Goal: Information Seeking & Learning: Understand process/instructions

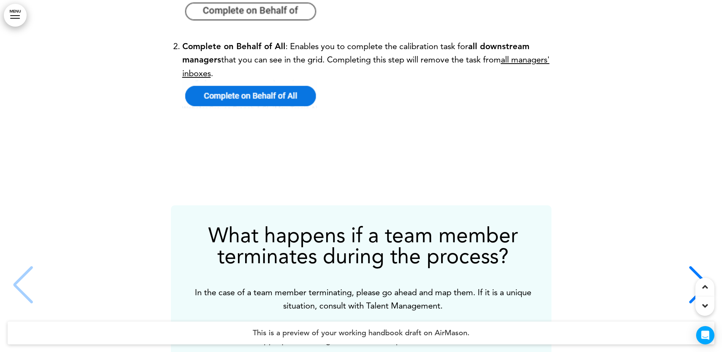
scroll to position [6544, 0]
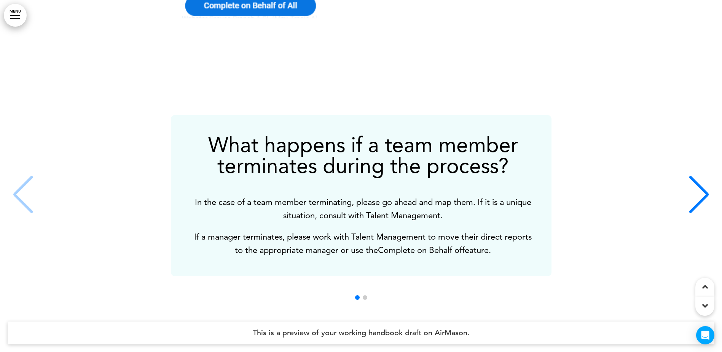
click at [692, 187] on div "Next slide" at bounding box center [698, 194] width 23 height 38
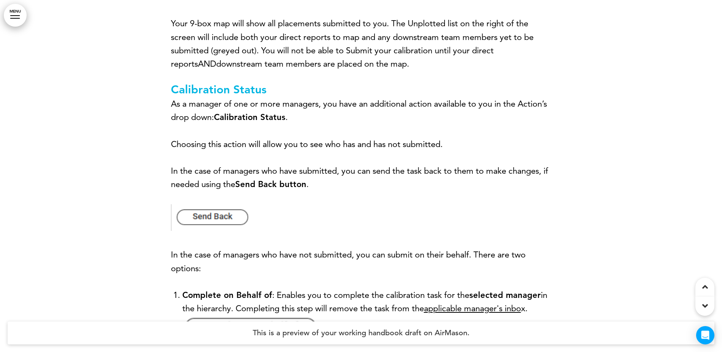
scroll to position [6125, 0]
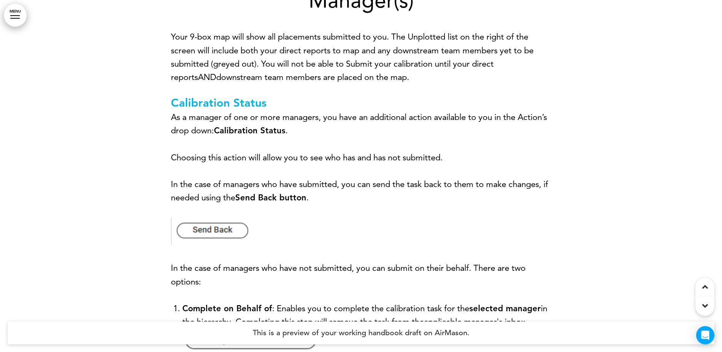
drag, startPoint x: 393, startPoint y: 76, endPoint x: 262, endPoint y: 65, distance: 130.5
click at [262, 65] on p "Your 9-box map will show all placements submitted to you. The Unplotted list on…" at bounding box center [361, 57] width 380 height 54
copy p "You will not be able to Submit your calibration until your direct reports AND d…"
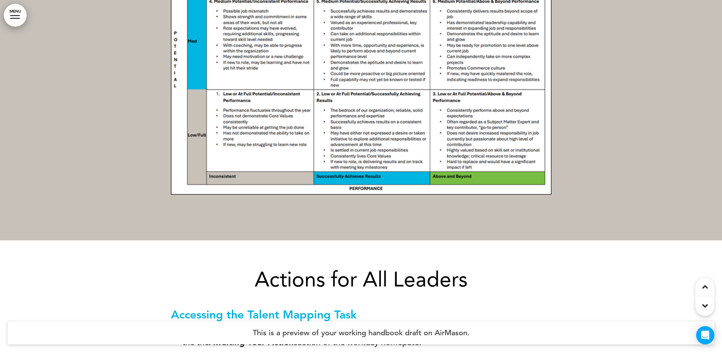
scroll to position [4604, 0]
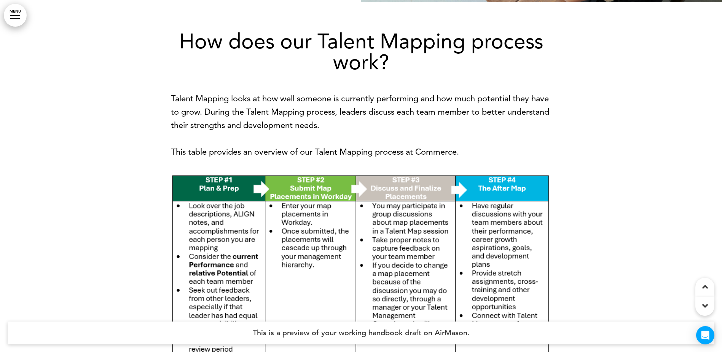
drag, startPoint x: 423, startPoint y: 165, endPoint x: 407, endPoint y: 63, distance: 103.6
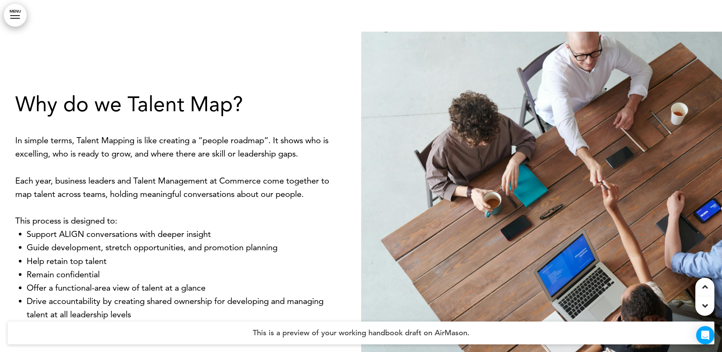
scroll to position [685, 0]
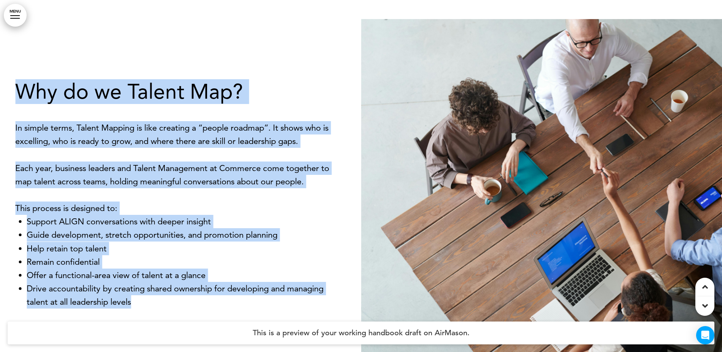
drag, startPoint x: 43, startPoint y: 107, endPoint x: 182, endPoint y: 303, distance: 240.4
click at [183, 303] on div "Why do we Talent Map? In simple terms, Talent Mapping is like creating a “peopl…" at bounding box center [180, 194] width 361 height 284
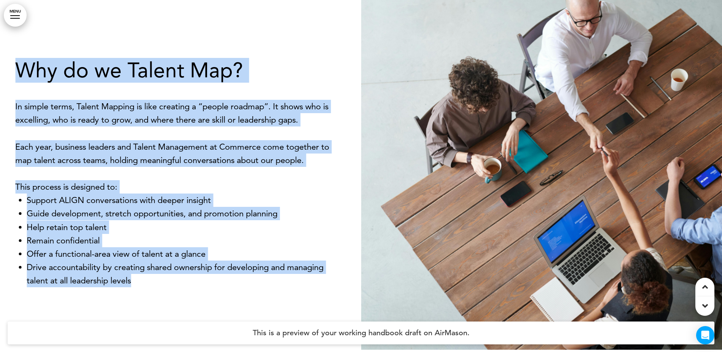
scroll to position [723, 0]
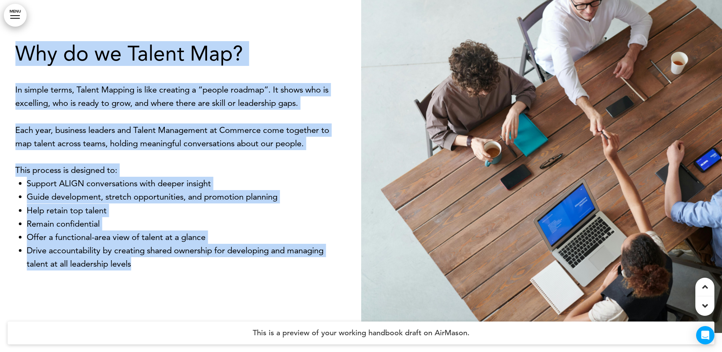
click at [170, 294] on div "Why do we Talent Map? In simple terms, Talent Mapping is like creating a “peopl…" at bounding box center [180, 156] width 361 height 284
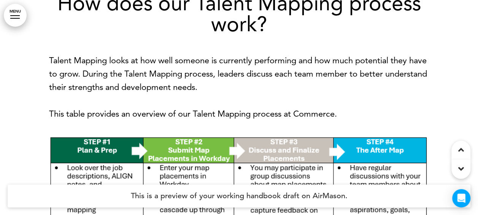
scroll to position [1103, 0]
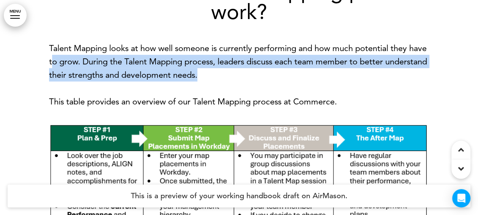
drag, startPoint x: 272, startPoint y: 72, endPoint x: 73, endPoint y: 61, distance: 198.9
click at [73, 61] on p "Talent Mapping looks at how well someone is currently performing and how much p…" at bounding box center [239, 61] width 380 height 40
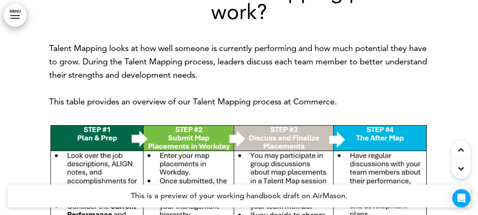
drag, startPoint x: 73, startPoint y: 61, endPoint x: 75, endPoint y: 84, distance: 22.9
click at [75, 84] on div "How does our Talent Mapping process work? Talent Mapping looks at how well some…" at bounding box center [239, 169] width 380 height 377
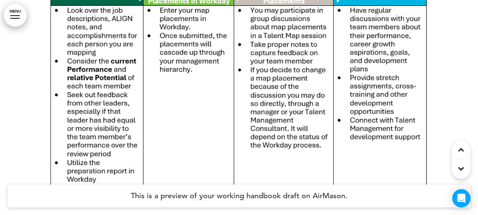
scroll to position [1255, 0]
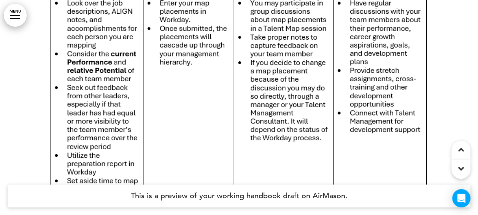
click at [81, 102] on img at bounding box center [239, 86] width 380 height 232
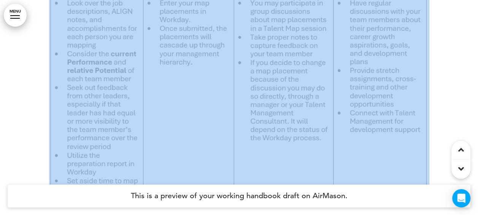
drag, startPoint x: 36, startPoint y: 83, endPoint x: 119, endPoint y: 97, distance: 84.1
click at [119, 97] on div "How does our Talent Mapping process work? Talent Mapping looks at how well some…" at bounding box center [239, 23] width 478 height 447
drag, startPoint x: 119, startPoint y: 97, endPoint x: 115, endPoint y: 99, distance: 3.9
click at [115, 99] on img at bounding box center [239, 86] width 380 height 232
click at [175, 103] on img at bounding box center [239, 86] width 380 height 232
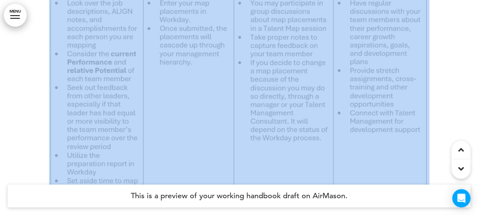
click at [175, 103] on img at bounding box center [239, 86] width 380 height 232
click at [34, 78] on div at bounding box center [239, 23] width 478 height 447
drag, startPoint x: 43, startPoint y: 89, endPoint x: 94, endPoint y: 91, distance: 51.0
click at [94, 91] on div "How does our Talent Mapping process work? Talent Mapping looks at how well some…" at bounding box center [239, 23] width 478 height 447
drag, startPoint x: 94, startPoint y: 91, endPoint x: 173, endPoint y: 110, distance: 81.4
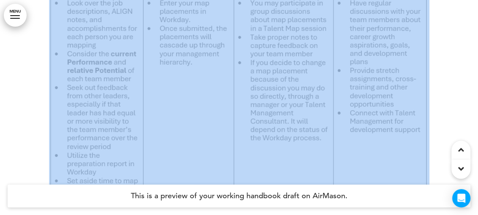
click at [174, 110] on img at bounding box center [239, 86] width 380 height 232
click at [15, 88] on div at bounding box center [239, 23] width 478 height 447
drag, startPoint x: 32, startPoint y: 92, endPoint x: 96, endPoint y: 96, distance: 64.4
click at [96, 96] on div "How does our Talent Mapping process work? Talent Mapping looks at how well some…" at bounding box center [239, 23] width 478 height 447
drag, startPoint x: 96, startPoint y: 96, endPoint x: 29, endPoint y: 97, distance: 67.7
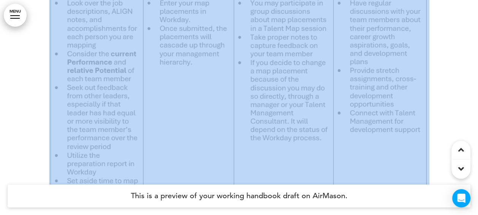
click at [29, 97] on div at bounding box center [239, 23] width 478 height 447
drag, startPoint x: 29, startPoint y: 97, endPoint x: 24, endPoint y: 94, distance: 5.3
click at [24, 94] on div at bounding box center [239, 23] width 478 height 447
drag, startPoint x: 24, startPoint y: 94, endPoint x: 17, endPoint y: 94, distance: 6.9
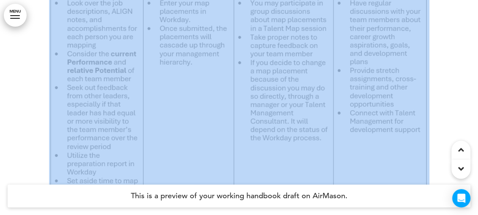
click at [21, 93] on div at bounding box center [239, 23] width 478 height 447
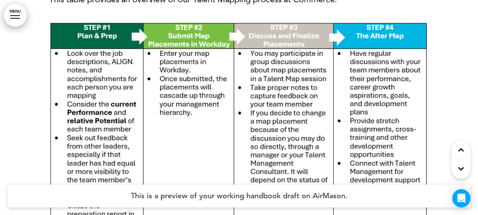
scroll to position [1217, 0]
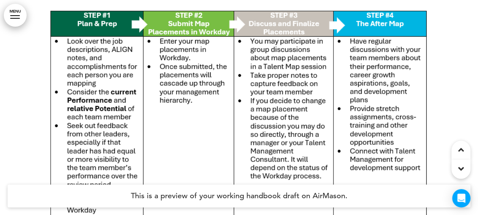
click at [284, 56] on img at bounding box center [239, 124] width 380 height 232
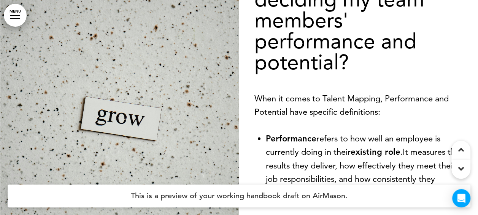
scroll to position [76, 0]
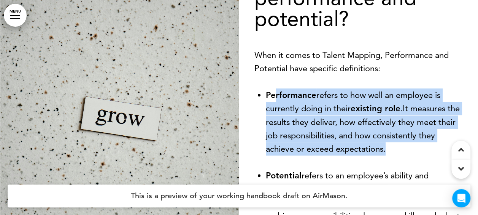
drag, startPoint x: 277, startPoint y: 91, endPoint x: 422, endPoint y: 149, distance: 155.6
click at [422, 149] on li "Performance refers to how well an employee is currently doing in their existing…" at bounding box center [364, 121] width 197 height 67
click at [419, 148] on li "Performance refers to how well an employee is currently doing in their existing…" at bounding box center [364, 121] width 197 height 67
click at [413, 148] on li "Performance refers to how well an employee is currently doing in their existing…" at bounding box center [364, 121] width 197 height 67
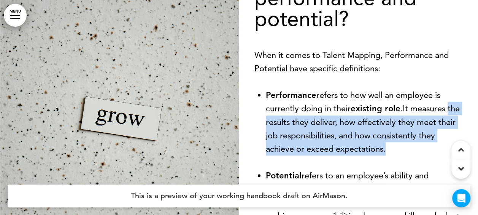
drag, startPoint x: 406, startPoint y: 155, endPoint x: 247, endPoint y: 122, distance: 163.1
click at [247, 122] on div "What should I consider when deciding my team members' performance and potential…" at bounding box center [358, 118] width 239 height 334
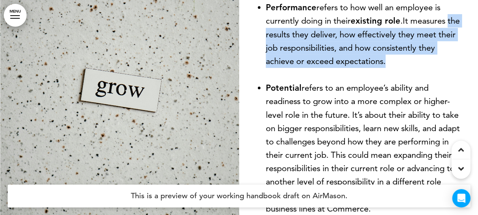
scroll to position [1636, 0]
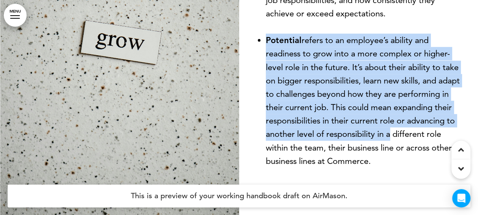
drag, startPoint x: 257, startPoint y: 40, endPoint x: 458, endPoint y: 130, distance: 220.8
click at [458, 130] on ul "Performance refers to how well an employee is currently doing in their existing…" at bounding box center [359, 60] width 209 height 214
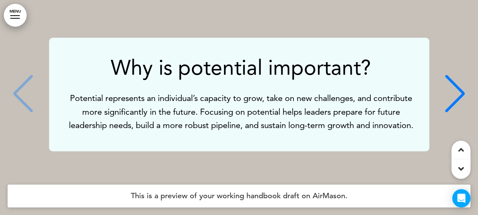
scroll to position [1940, 0]
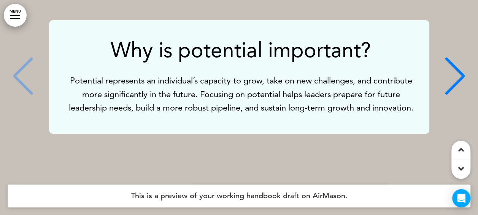
drag, startPoint x: 430, startPoint y: 83, endPoint x: 274, endPoint y: 71, distance: 156.4
click at [233, 58] on div "Why is potential important? Potential represents an individual’s capacity to gr…" at bounding box center [235, 76] width 372 height 75
click at [247, 63] on div "Why is potential important? Potential represents an individual’s capacity to gr…" at bounding box center [235, 76] width 372 height 75
click at [306, 113] on p "Potential represents an individual’s capacity to grow, take on new challenges, …" at bounding box center [240, 94] width 345 height 40
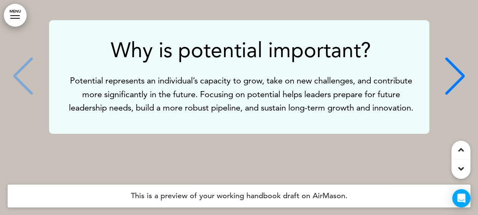
click at [207, 141] on div "Why is potential important? Potential represents an individual’s capacity to gr…" at bounding box center [239, 77] width 463 height 224
click at [282, 115] on div "Why is potential important? Potential represents an individual’s capacity to gr…" at bounding box center [235, 76] width 372 height 75
click at [288, 114] on p "Potential represents an individual’s capacity to grow, take on new challenges, …" at bounding box center [240, 94] width 345 height 40
click at [284, 111] on p "Potential represents an individual’s capacity to grow, take on new challenges, …" at bounding box center [240, 94] width 345 height 40
click at [454, 67] on div "Next slide" at bounding box center [455, 76] width 23 height 38
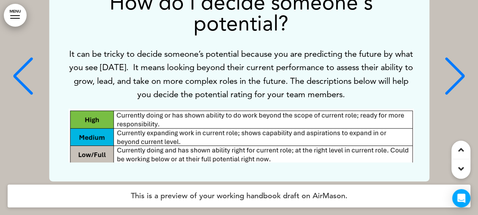
click at [425, 90] on div "How do I decide someone's potential? It can be tricky to decide someone’s poten…" at bounding box center [239, 77] width 380 height 208
click at [373, 86] on p "It can be tricky to decide someone’s potential because you are predicting the f…" at bounding box center [240, 74] width 345 height 54
click at [355, 72] on p "It can be tricky to decide someone’s potential because you are predicting the f…" at bounding box center [240, 74] width 345 height 54
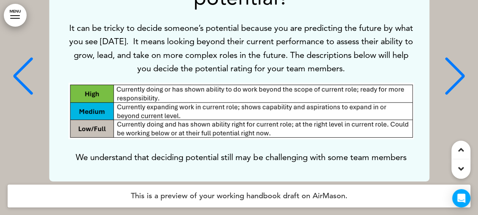
scroll to position [54, 0]
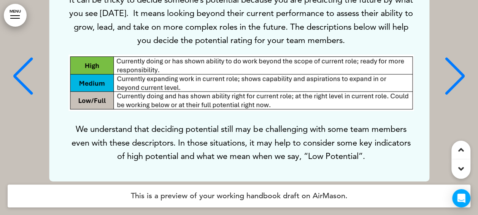
click at [262, 84] on img "2 / 4" at bounding box center [240, 82] width 345 height 56
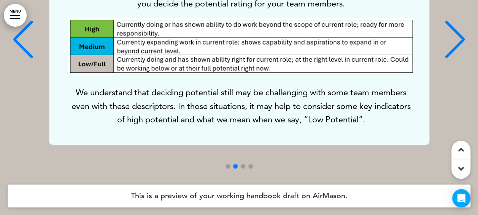
scroll to position [1902, 0]
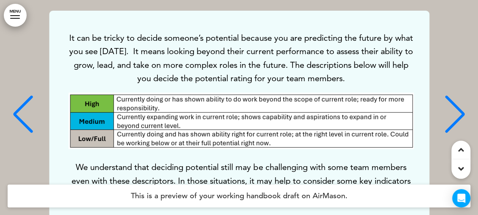
click at [429, 105] on div "How do I decide someone's potential? It can be tricky to decide someone’s poten…" at bounding box center [239, 115] width 463 height 208
click at [460, 122] on div "Next slide" at bounding box center [455, 114] width 23 height 38
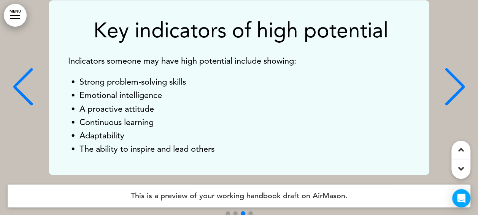
scroll to position [1940, 0]
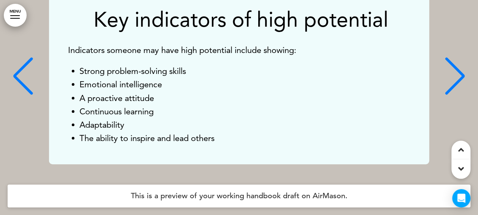
click at [446, 81] on div "Next slide" at bounding box center [455, 76] width 23 height 38
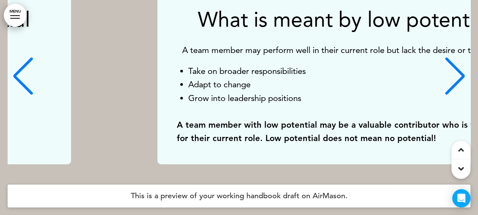
scroll to position [0, 1400]
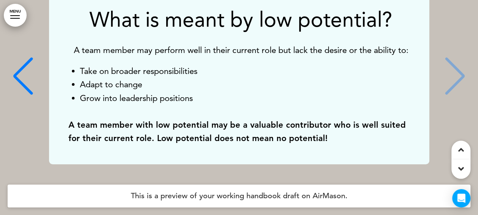
click at [458, 78] on div "What is meant by low potential? A team member may perform well in their current…" at bounding box center [239, 77] width 463 height 174
click at [457, 78] on div "What is meant by low potential? A team member may perform well in their current…" at bounding box center [239, 77] width 463 height 174
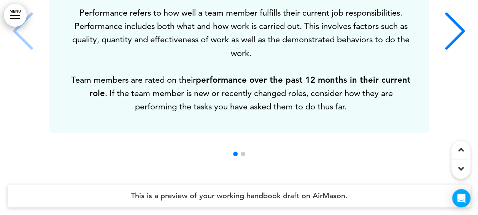
scroll to position [2321, 0]
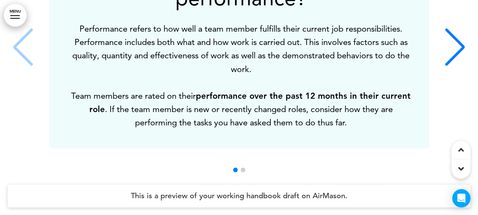
click at [454, 52] on div "Next slide" at bounding box center [455, 47] width 23 height 38
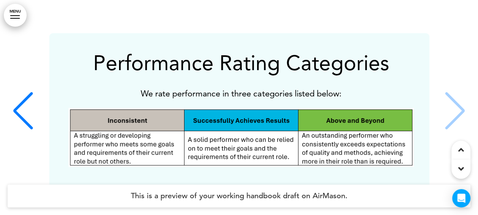
scroll to position [2283, 0]
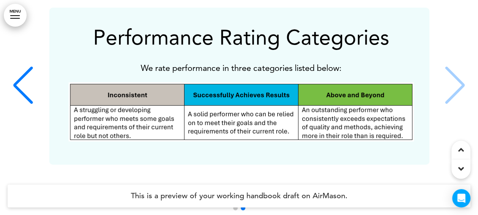
click at [73, 102] on img "2 / 2" at bounding box center [240, 111] width 345 height 59
click at [124, 136] on img "2 / 2" at bounding box center [240, 111] width 345 height 59
click at [454, 90] on div "Performance Rating Categories We rate performance in three categories listed be…" at bounding box center [239, 86] width 463 height 157
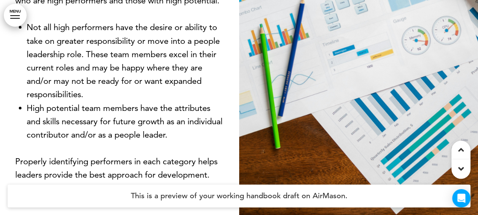
scroll to position [2701, 0]
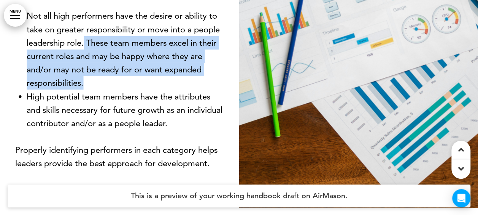
drag, startPoint x: 113, startPoint y: 43, endPoint x: 127, endPoint y: 82, distance: 41.6
click at [127, 82] on li "Not all high performers have the desire or ability to take on greater responsib…" at bounding box center [125, 49] width 197 height 80
click at [127, 81] on li "Not all high performers have the desire or ability to take on greater responsib…" at bounding box center [125, 49] width 197 height 80
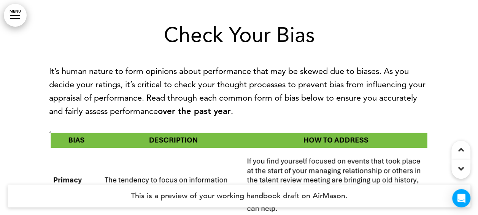
scroll to position [2929, 0]
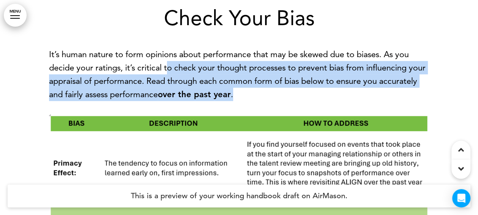
drag, startPoint x: 167, startPoint y: 67, endPoint x: 297, endPoint y: 95, distance: 132.4
click at [297, 95] on p "It’s human nature to form opinions about performance that may be skewed due to …" at bounding box center [239, 75] width 380 height 54
click at [298, 95] on p "It’s human nature to form opinions about performance that may be skewed due to …" at bounding box center [239, 75] width 380 height 54
drag, startPoint x: 298, startPoint y: 95, endPoint x: 293, endPoint y: 98, distance: 5.6
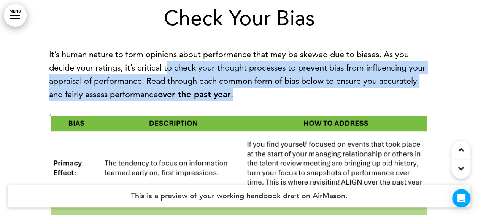
click at [293, 98] on p "It’s human nature to form opinions about performance that may be skewed due to …" at bounding box center [239, 75] width 380 height 54
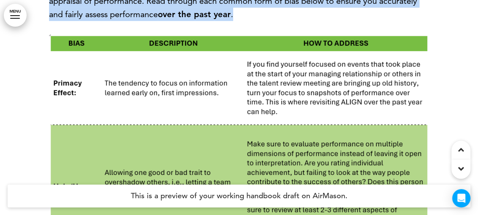
scroll to position [3005, 0]
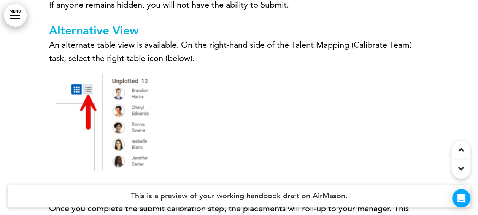
scroll to position [5668, 0]
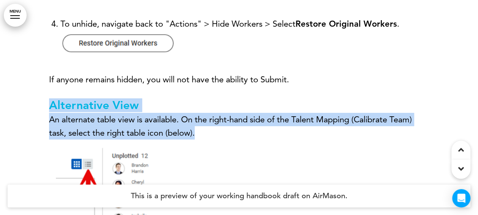
drag, startPoint x: 61, startPoint y: 117, endPoint x: 213, endPoint y: 140, distance: 153.9
copy div "Alternative View An alternate table view is available. On the right-hand side o…"
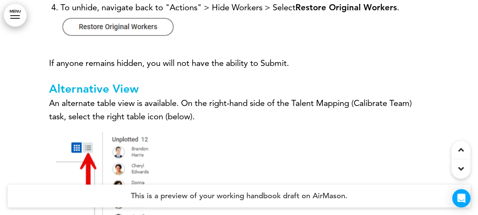
scroll to position [5699, 0]
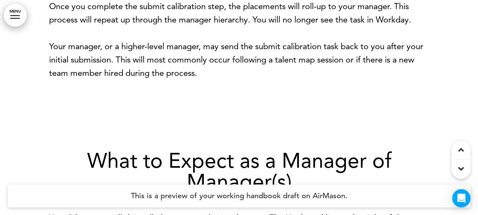
scroll to position [5942, 0]
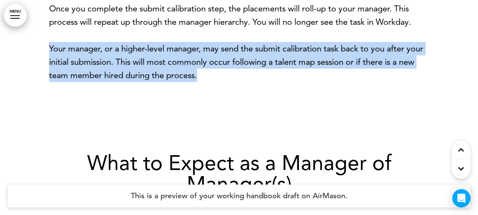
drag, startPoint x: 215, startPoint y: 77, endPoint x: 50, endPoint y: 48, distance: 168.1
click at [50, 48] on p "Your manager, or a higher-level manager, may send the submit calibration task b…" at bounding box center [239, 62] width 380 height 40
copy p "Your manager, or a higher-level manager, may send the submit calibration task b…"
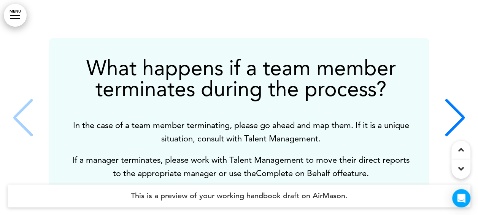
scroll to position [6665, 0]
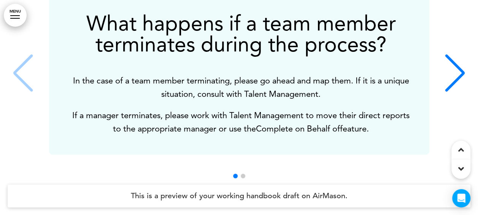
click at [452, 87] on div "Next slide" at bounding box center [455, 73] width 23 height 38
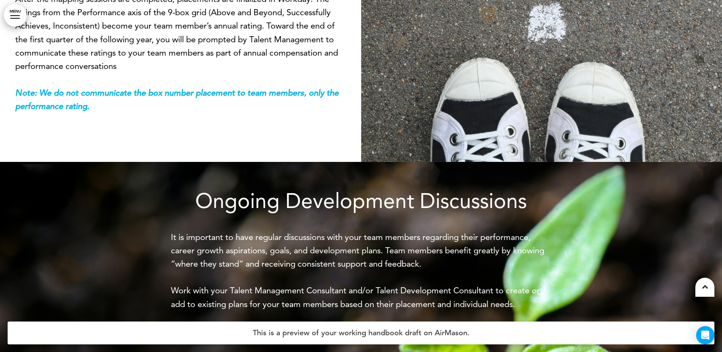
scroll to position [8036, 0]
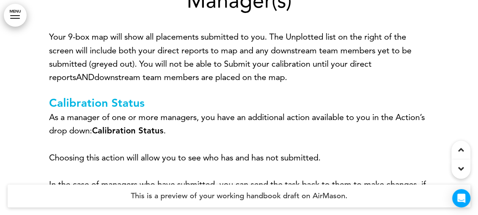
scroll to position [0, 467]
